Goal: Information Seeking & Learning: Learn about a topic

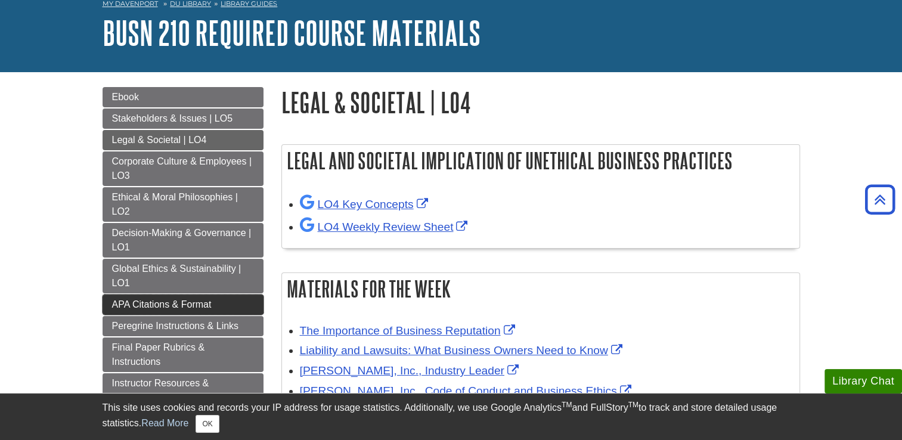
scroll to position [60, 0]
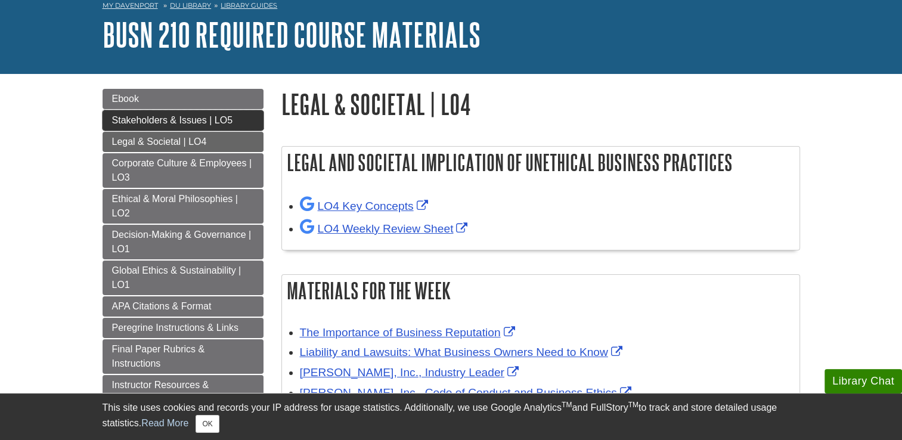
click at [223, 120] on span "Stakeholders & Issues | LO5" at bounding box center [172, 120] width 120 height 10
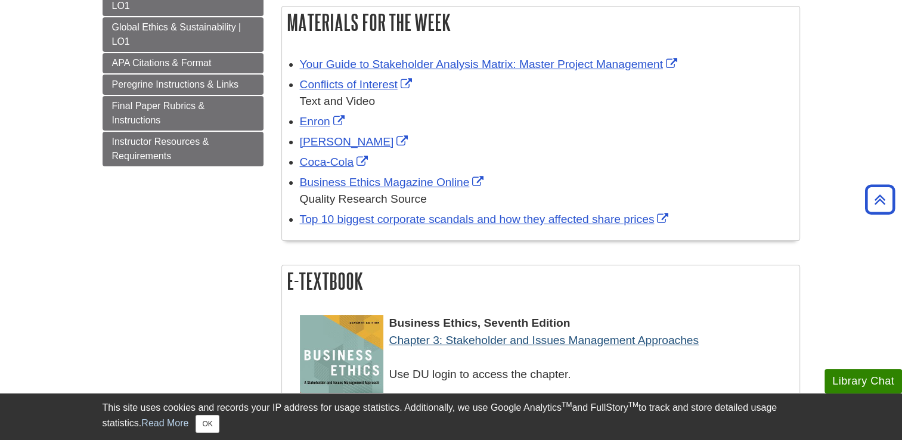
scroll to position [298, 0]
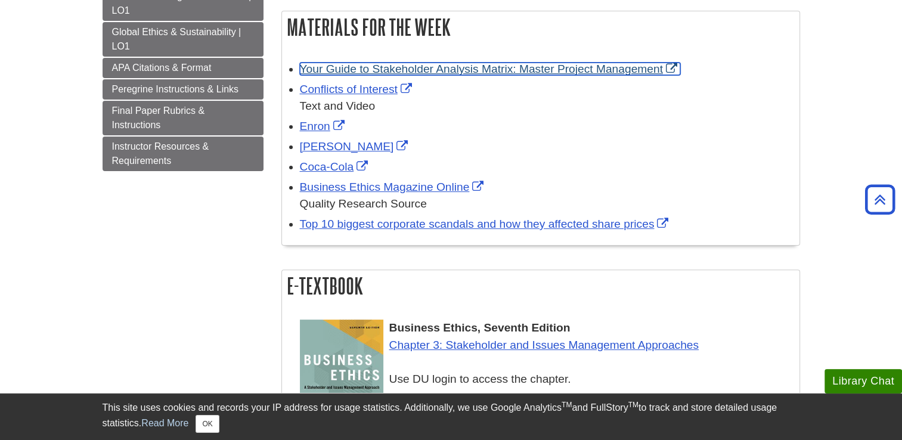
click at [456, 69] on link "Your Guide to Stakeholder Analysis Matrix: Master Project Management" at bounding box center [490, 69] width 380 height 13
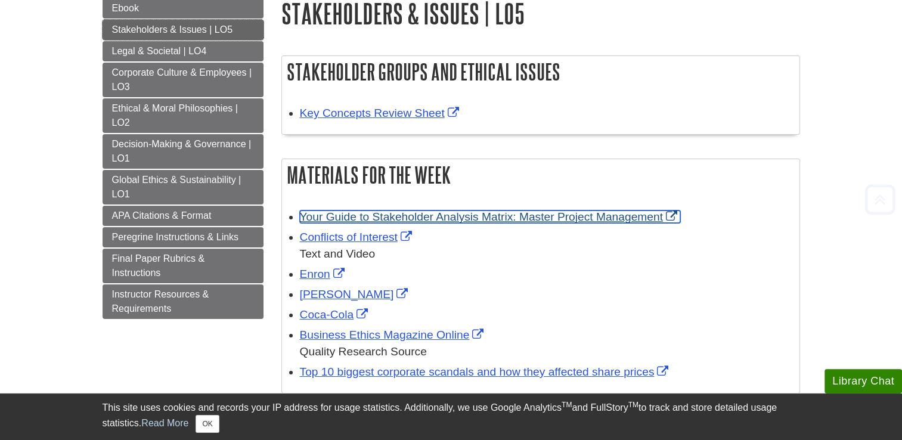
scroll to position [179, 0]
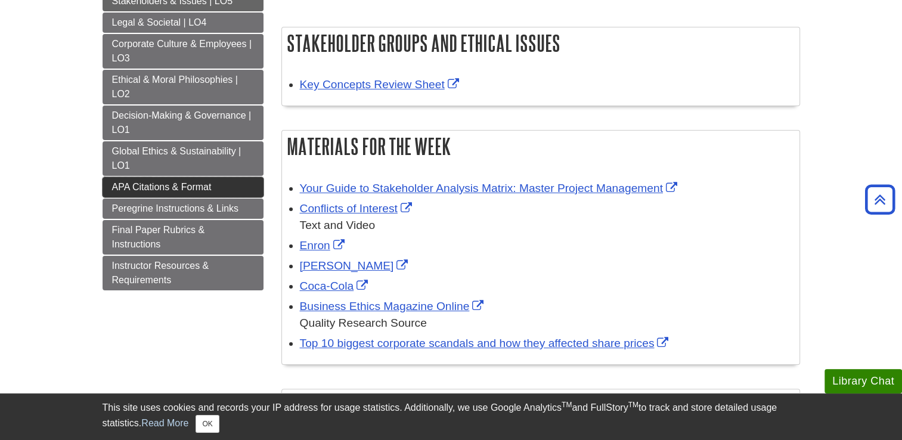
click at [198, 192] on link "APA Citations & Format" at bounding box center [183, 187] width 161 height 20
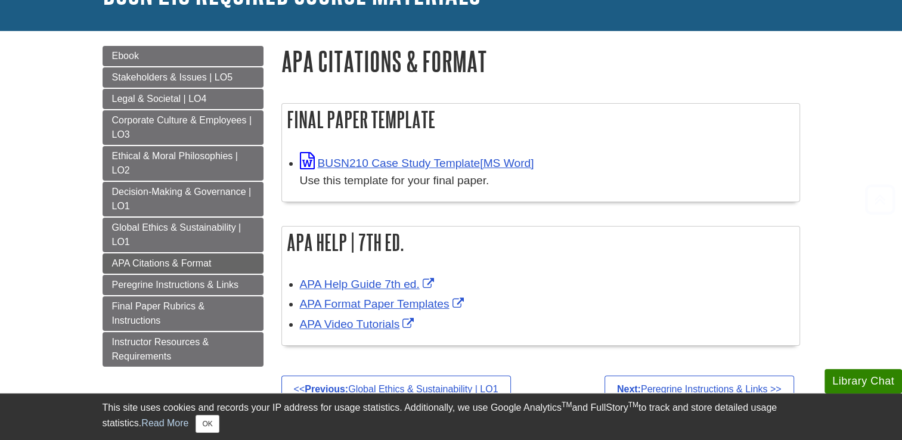
scroll to position [179, 0]
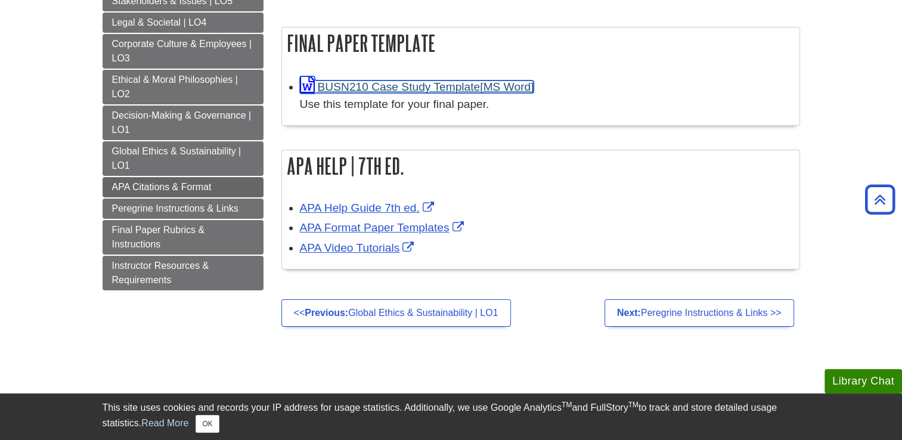
click at [464, 92] on link "BUSN210 Case Study Template" at bounding box center [417, 86] width 234 height 13
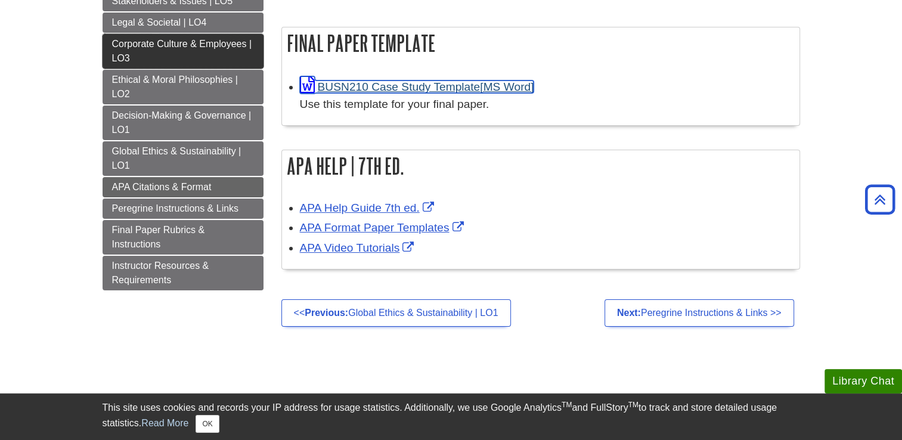
scroll to position [119, 0]
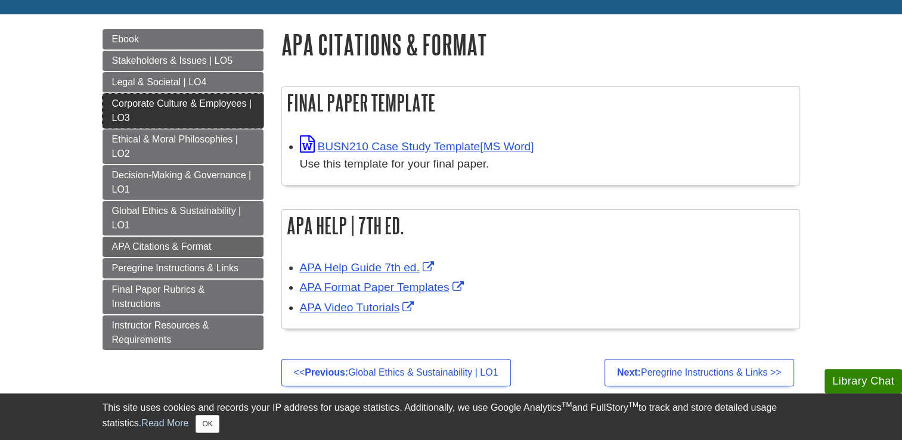
click at [190, 111] on link "Corporate Culture & Employees | LO3" at bounding box center [183, 111] width 161 height 35
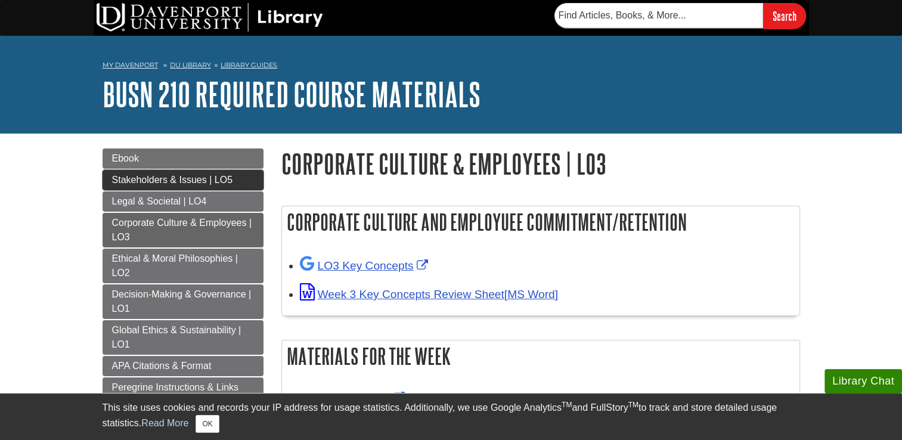
click at [193, 183] on span "Stakeholders & Issues | LO5" at bounding box center [172, 180] width 120 height 10
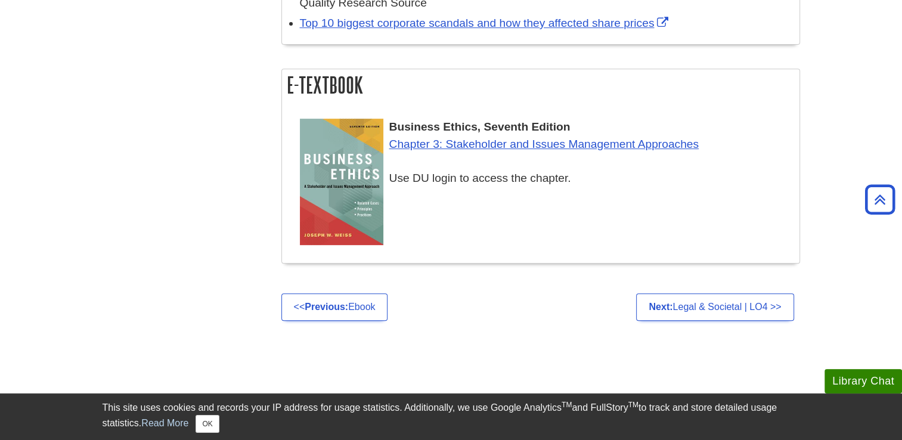
scroll to position [536, 0]
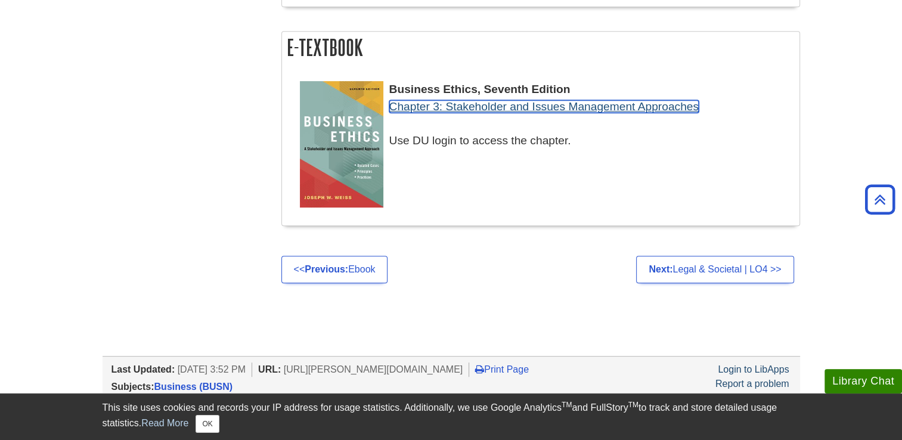
click at [495, 107] on link "Chapter 3: Stakeholder and Issues Management Approaches" at bounding box center [543, 106] width 309 height 13
